Goal: Transaction & Acquisition: Purchase product/service

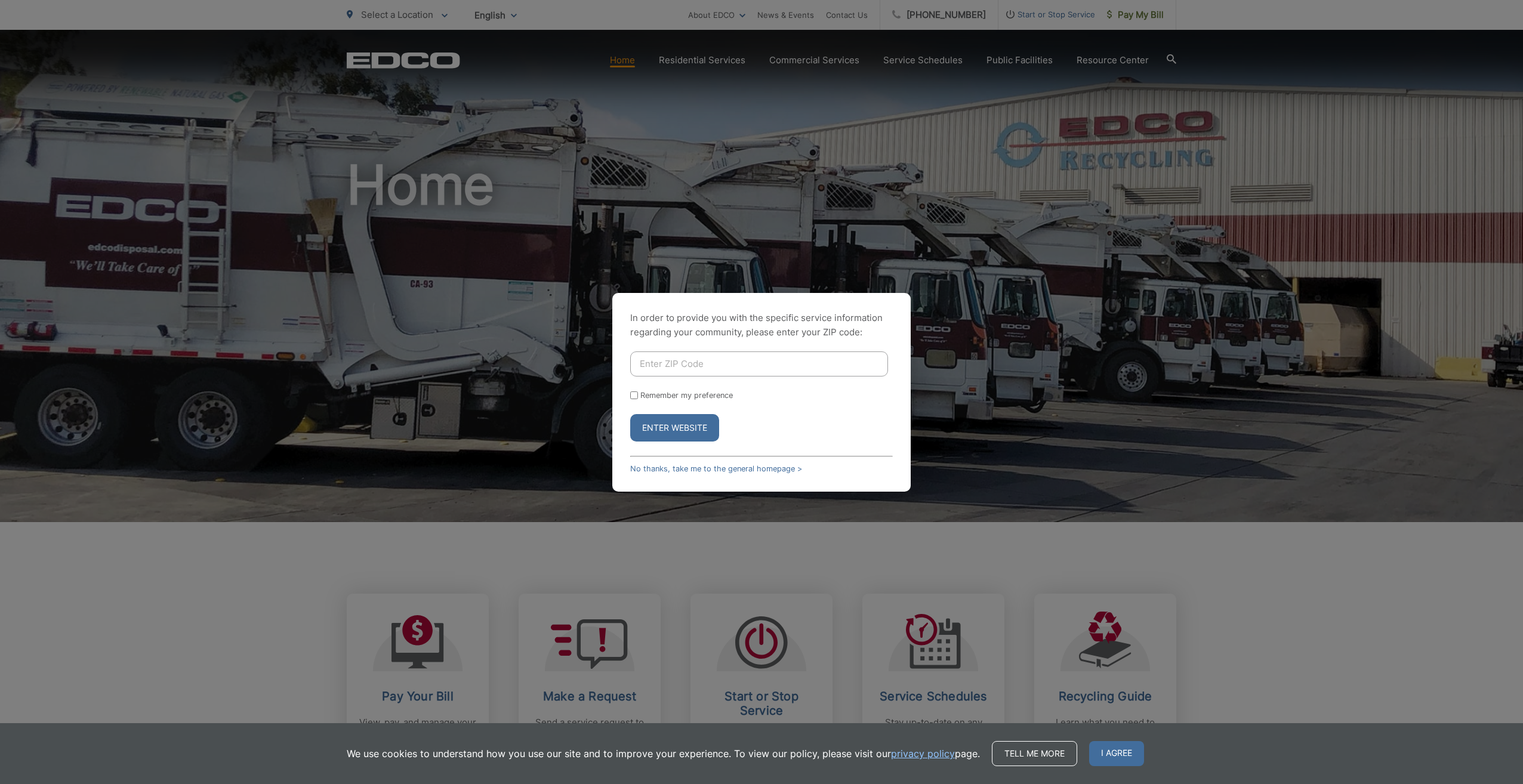
click at [646, 353] on input "Enter ZIP Code" at bounding box center [758, 364] width 258 height 25
type input "92024"
click at [633, 394] on input "Remember my preference" at bounding box center [634, 395] width 8 height 8
checkbox input "true"
click at [667, 439] on button "Enter Website" at bounding box center [674, 427] width 89 height 28
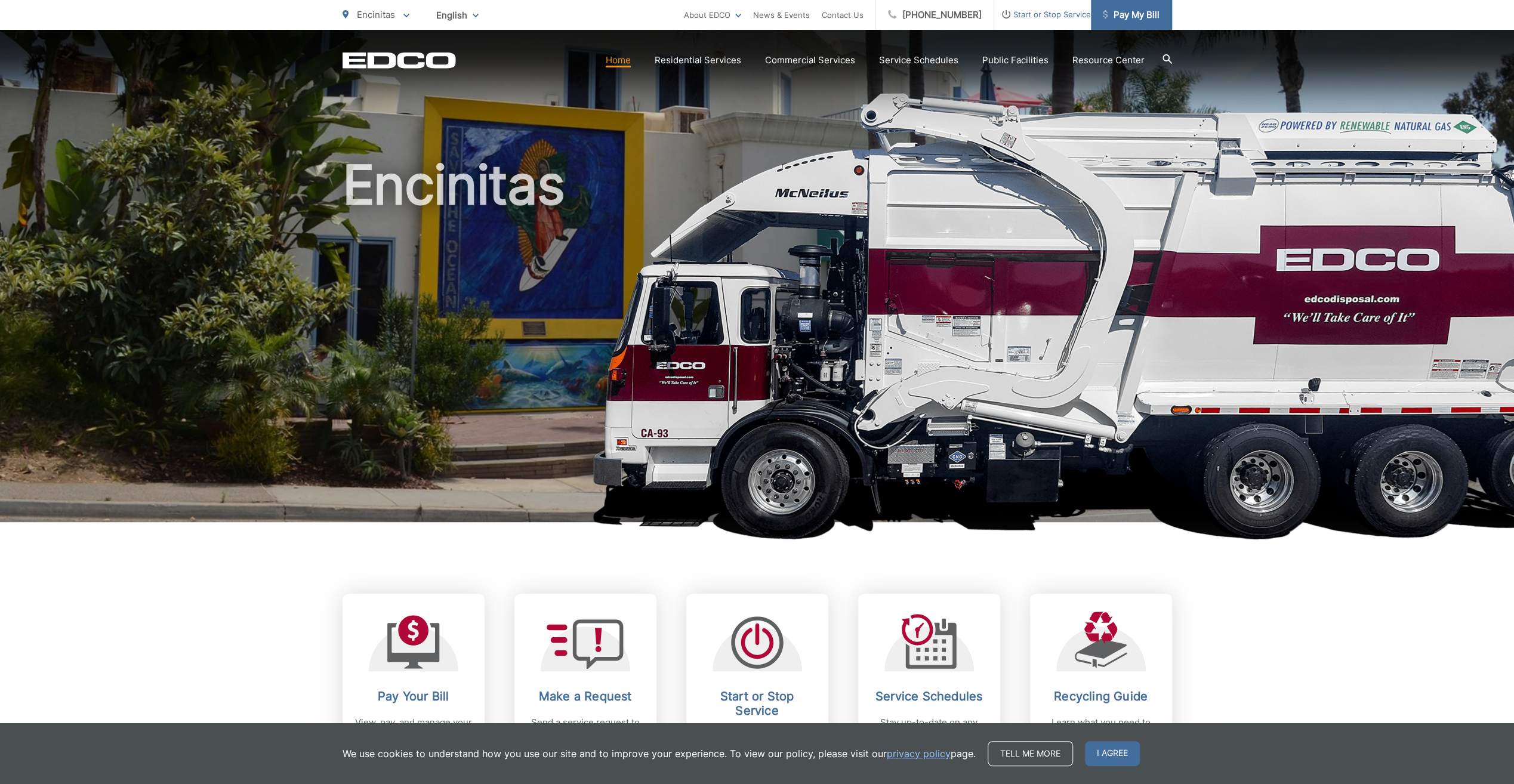
click at [1125, 12] on span "Pay My Bill" at bounding box center [1131, 15] width 57 height 14
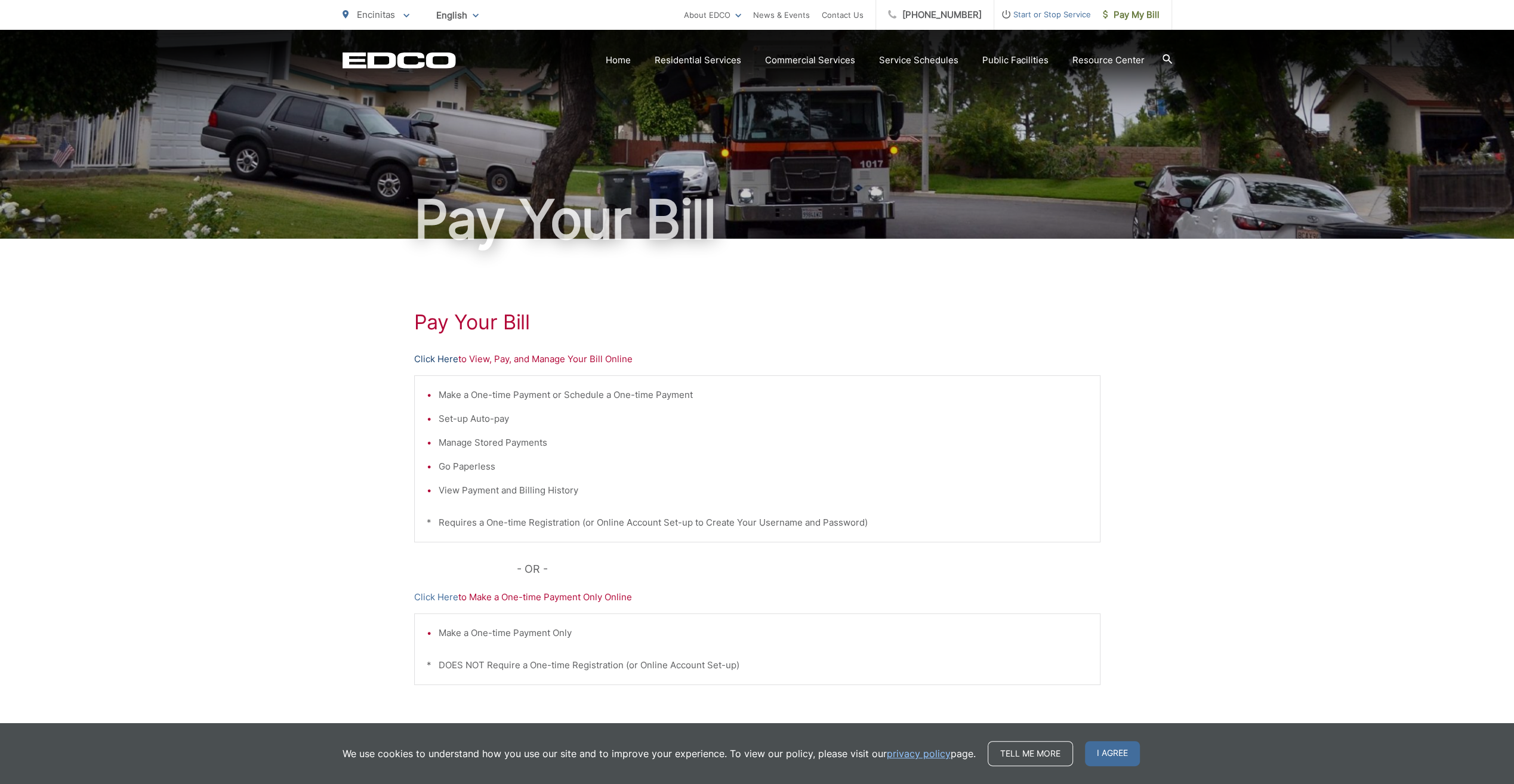
click at [442, 355] on link "Click Here" at bounding box center [436, 359] width 44 height 14
